Goal: Transaction & Acquisition: Purchase product/service

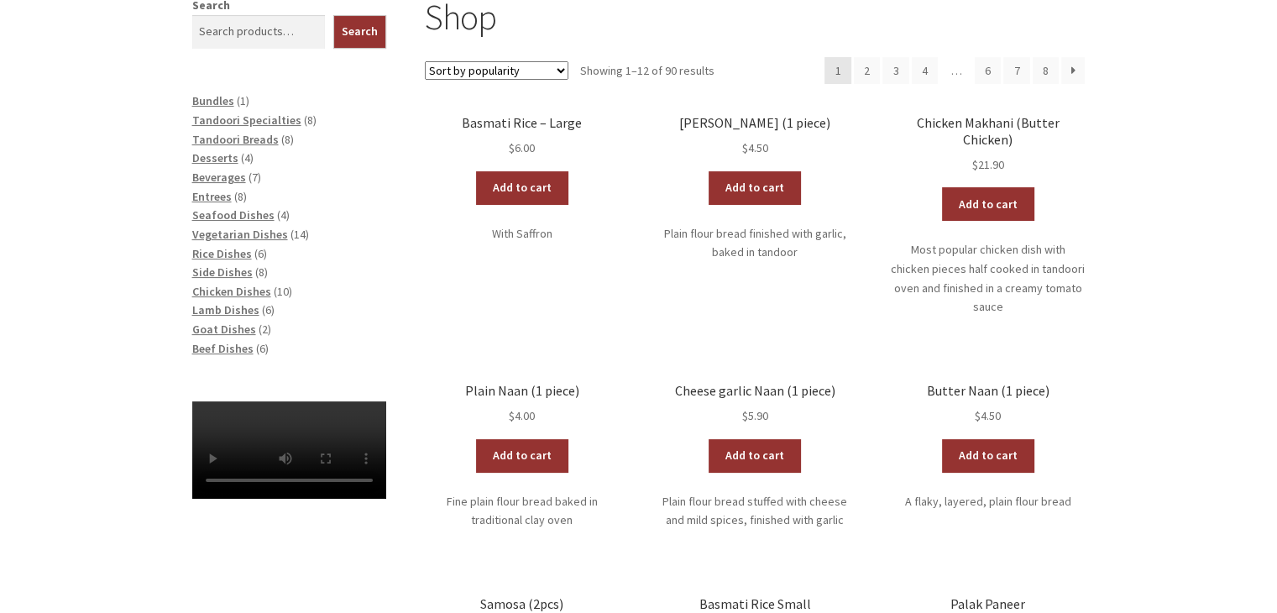
scroll to position [420, 0]
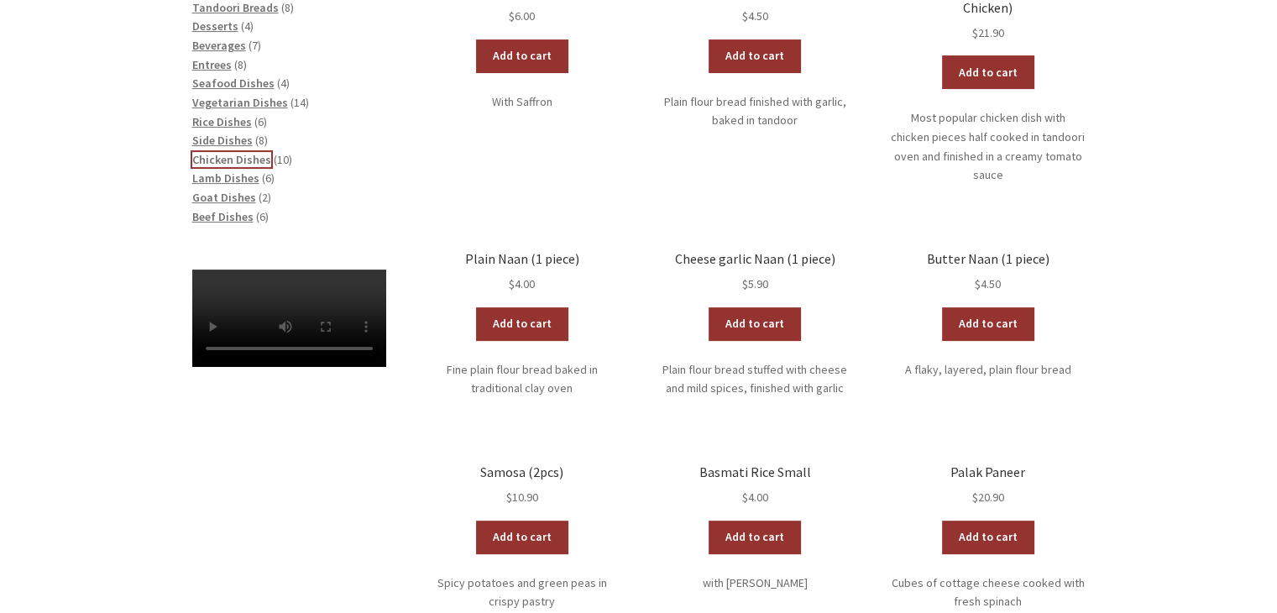
click at [232, 160] on span "Chicken Dishes" at bounding box center [231, 159] width 79 height 15
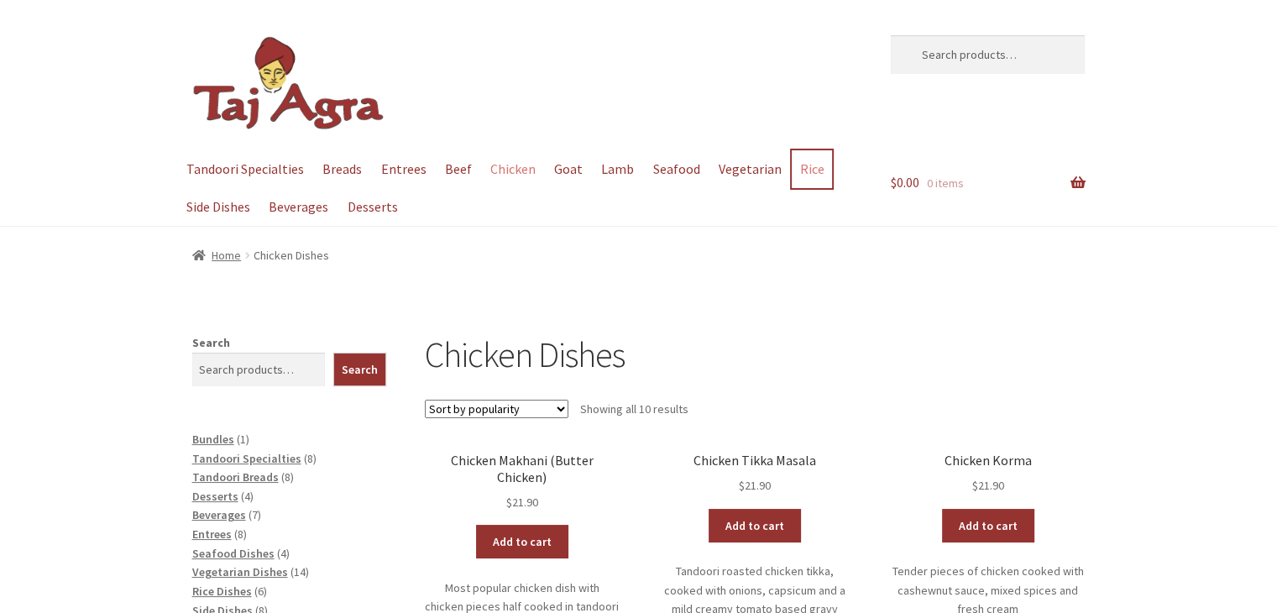
click at [799, 170] on link "Rice" at bounding box center [812, 169] width 40 height 38
